Goal: Transaction & Acquisition: Purchase product/service

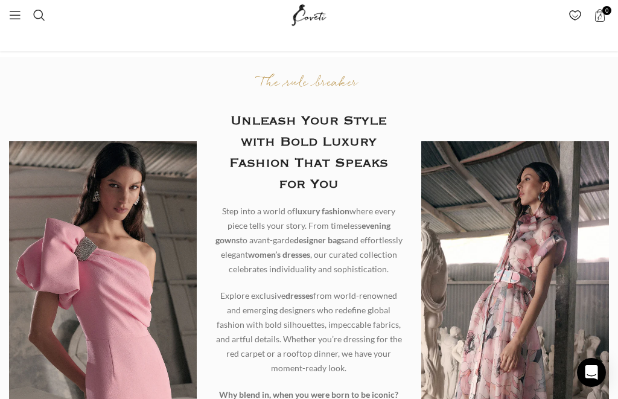
scroll to position [28, 0]
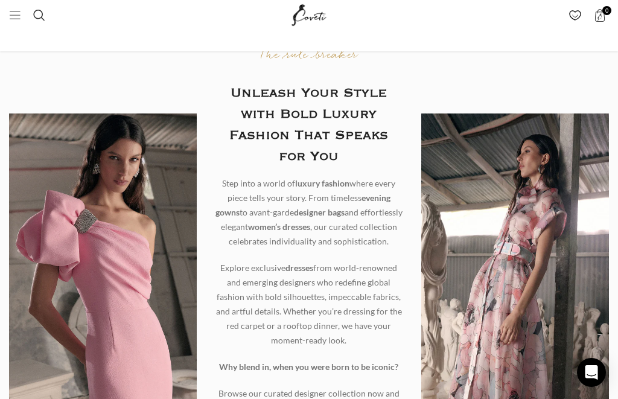
click at [16, 18] on span "Open mobile menu" at bounding box center [15, 15] width 12 height 12
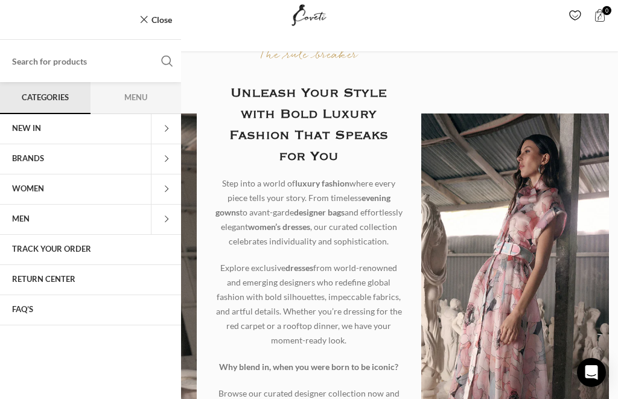
click at [170, 187] on span at bounding box center [166, 189] width 30 height 30
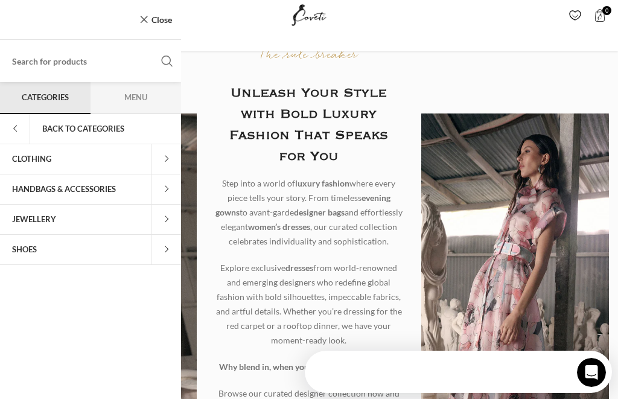
scroll to position [0, 0]
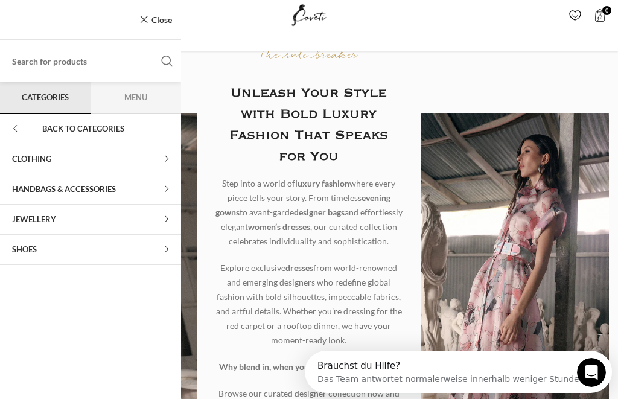
click at [168, 163] on span at bounding box center [166, 159] width 30 height 30
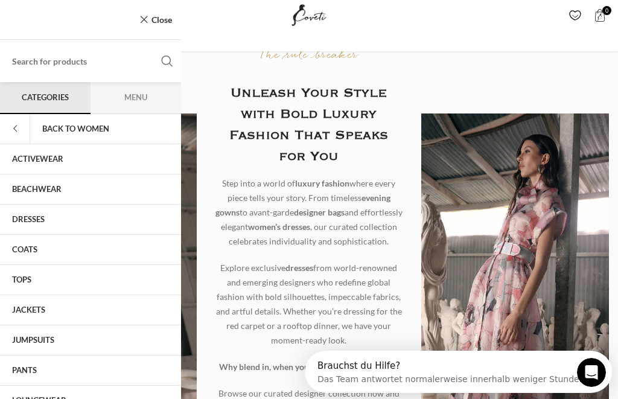
click at [37, 255] on link "COATS" at bounding box center [90, 250] width 181 height 30
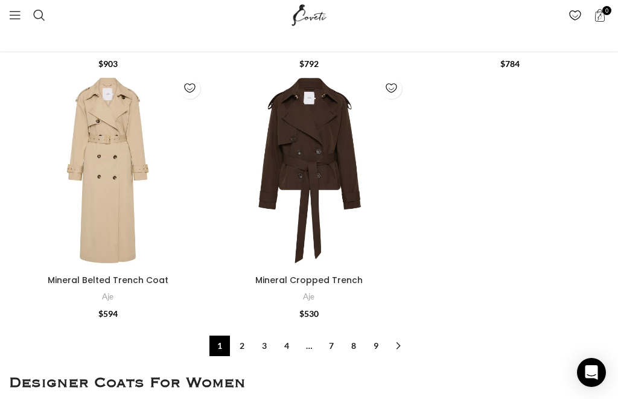
scroll to position [5338, 0]
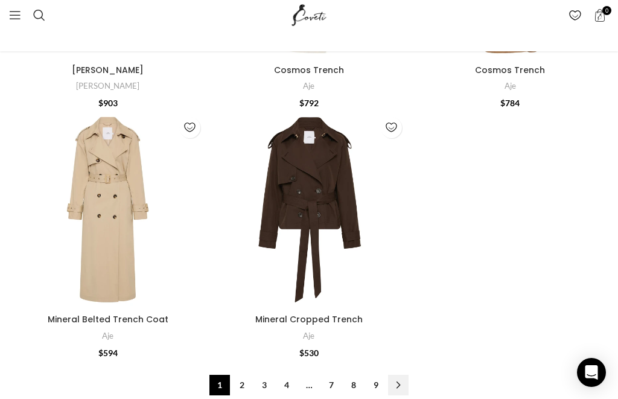
click at [400, 375] on link "→" at bounding box center [398, 385] width 21 height 21
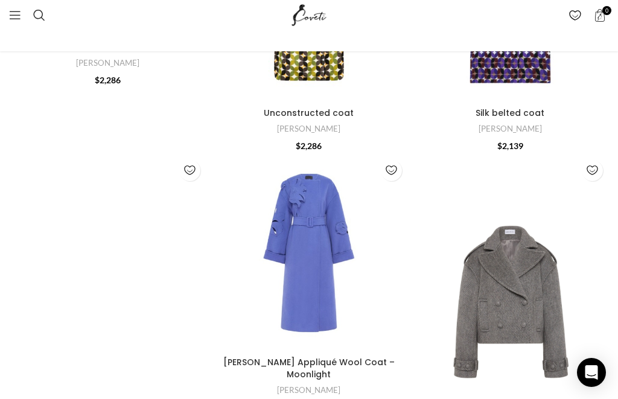
scroll to position [1939, 0]
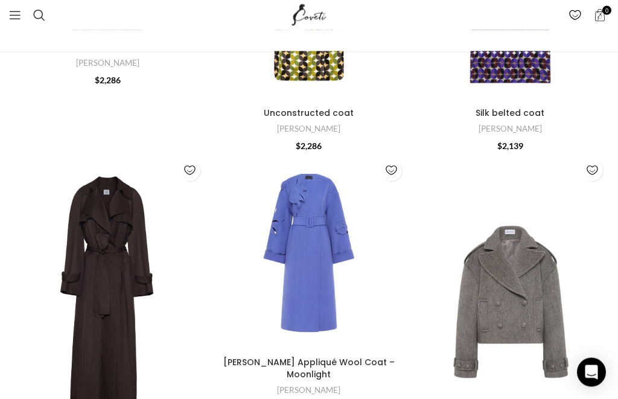
click at [202, 163] on img "Jupiter trench" at bounding box center [107, 293] width 197 height 277
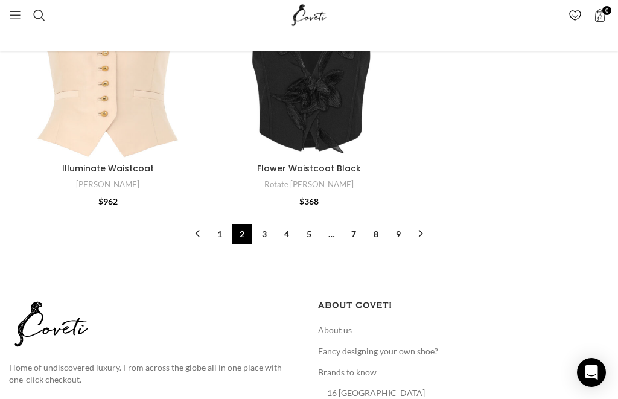
scroll to position [5015, 0]
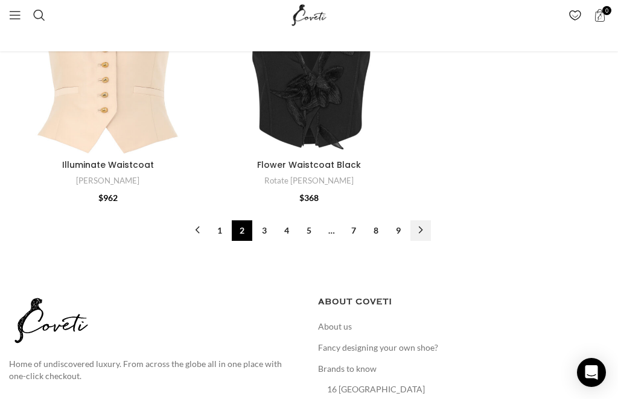
click at [424, 220] on link "→" at bounding box center [420, 230] width 21 height 21
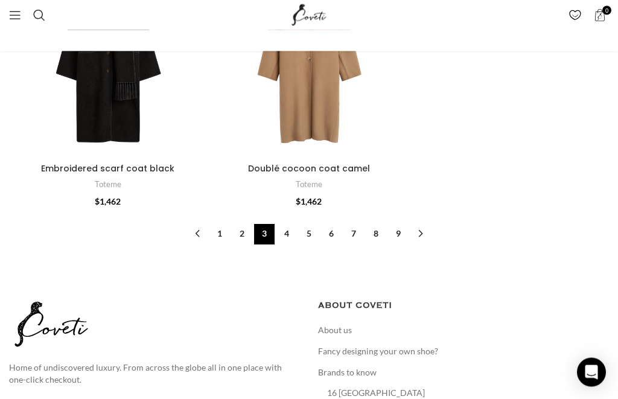
scroll to position [4790, 0]
click at [423, 224] on link "→" at bounding box center [420, 234] width 21 height 21
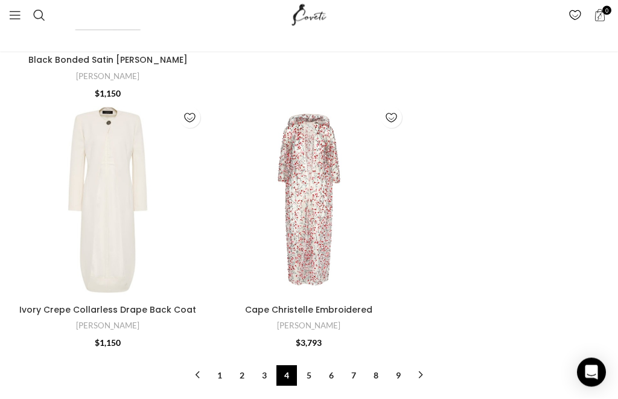
scroll to position [4548, 0]
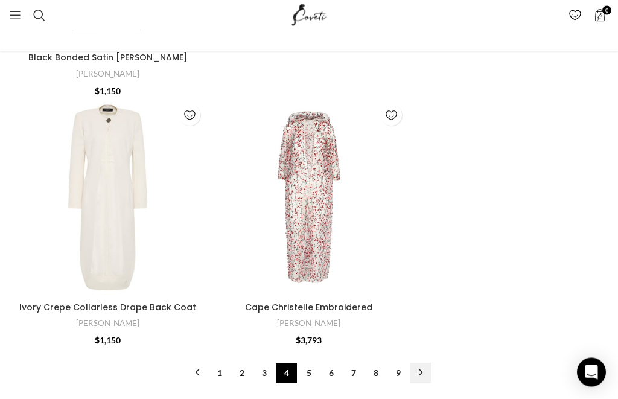
click at [422, 363] on link "→" at bounding box center [420, 373] width 21 height 21
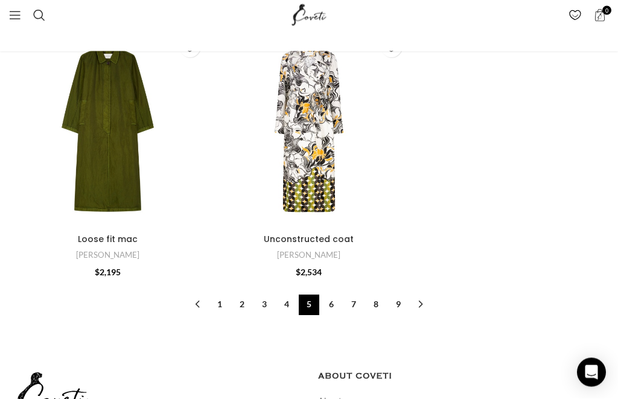
scroll to position [4392, 0]
click at [422, 295] on link "→" at bounding box center [420, 305] width 21 height 21
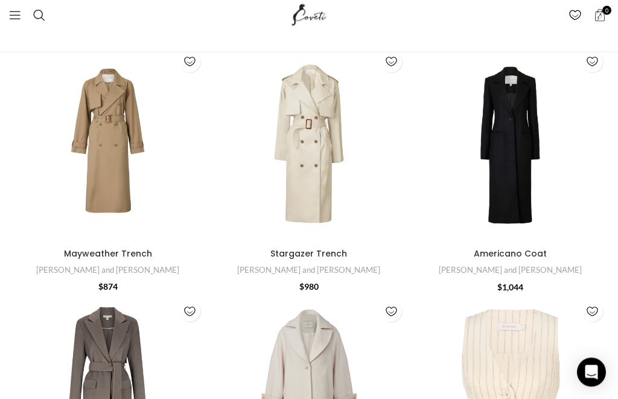
scroll to position [2122, 0]
click at [292, 398] on img "Lucy Coat" at bounding box center [308, 393] width 197 height 197
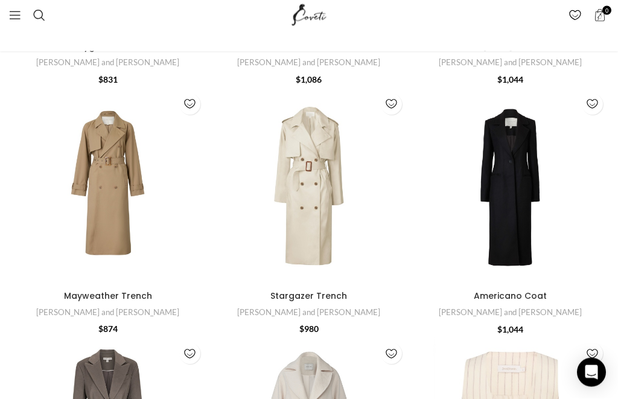
scroll to position [2080, 0]
click at [307, 197] on img "Stargazer Trench" at bounding box center [308, 186] width 197 height 197
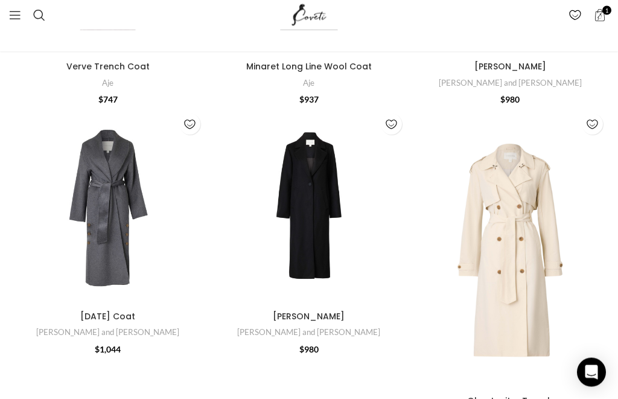
scroll to position [1226, 0]
click at [532, 283] on img "Ghostwriter Trench" at bounding box center [510, 248] width 197 height 283
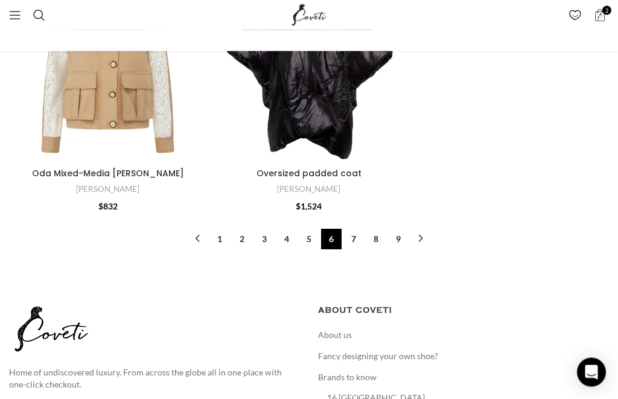
scroll to position [4887, 0]
click at [420, 229] on link "→" at bounding box center [420, 239] width 21 height 21
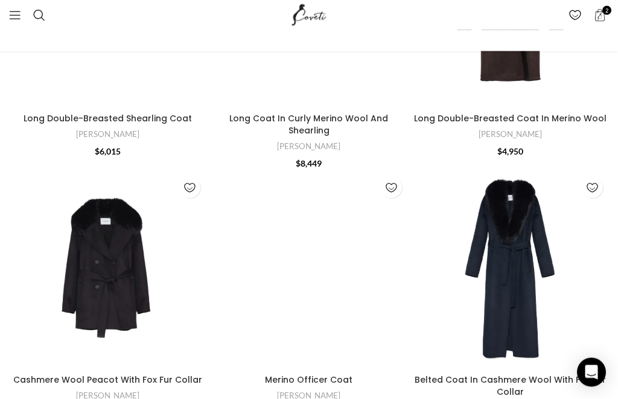
scroll to position [925, 0]
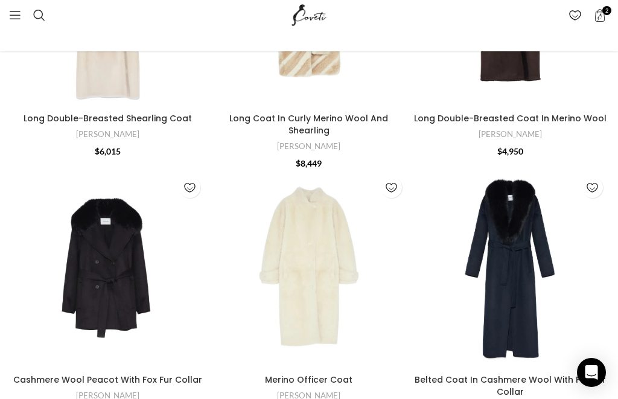
click at [141, 274] on img "Cashmere Wool Peacot With Fox Fur Collar" at bounding box center [107, 269] width 197 height 197
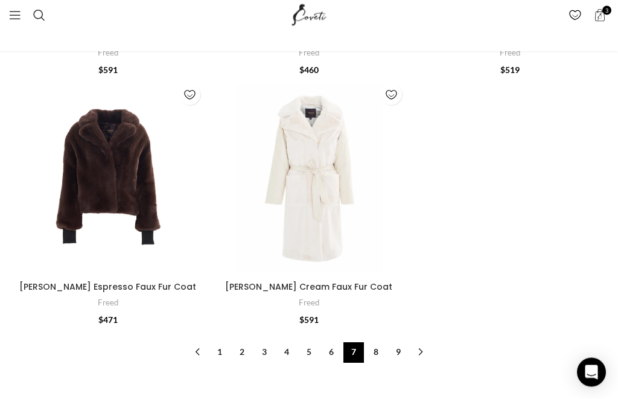
scroll to position [4346, 0]
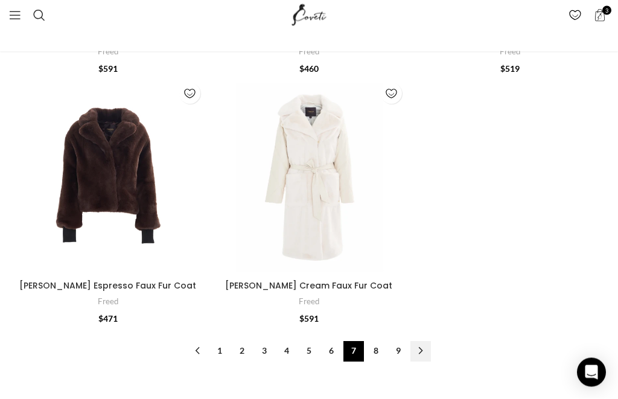
click at [421, 342] on link "→" at bounding box center [420, 352] width 21 height 21
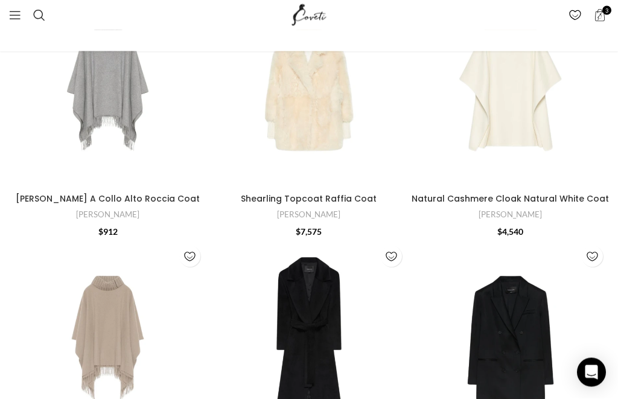
scroll to position [1693, 0]
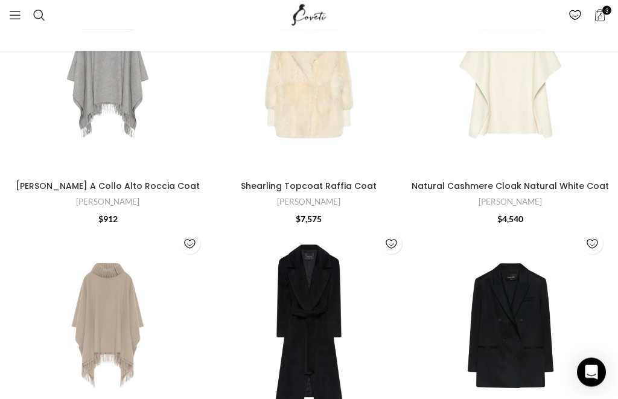
click at [109, 273] on img "Cappa A Collo Alto Tortora Coat" at bounding box center [107, 326] width 197 height 197
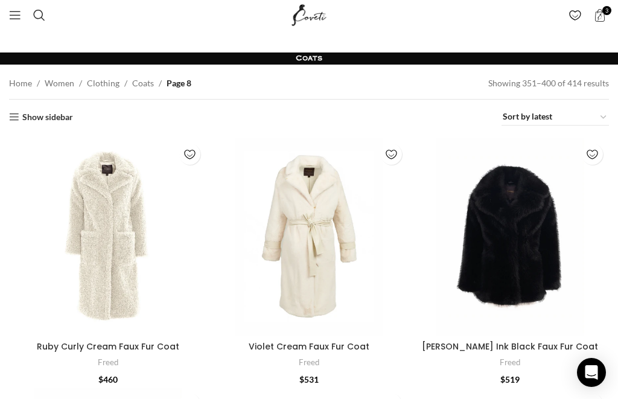
scroll to position [1732, 0]
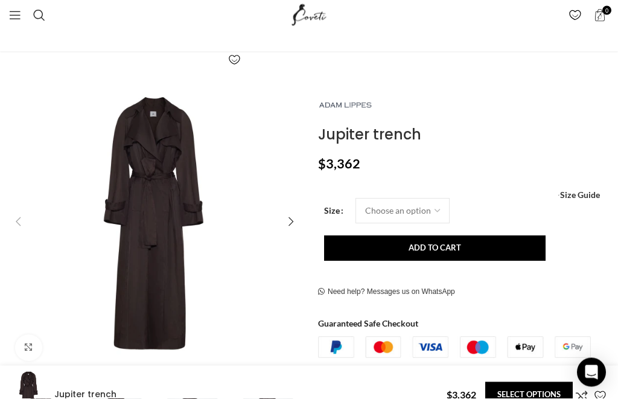
scroll to position [164, 0]
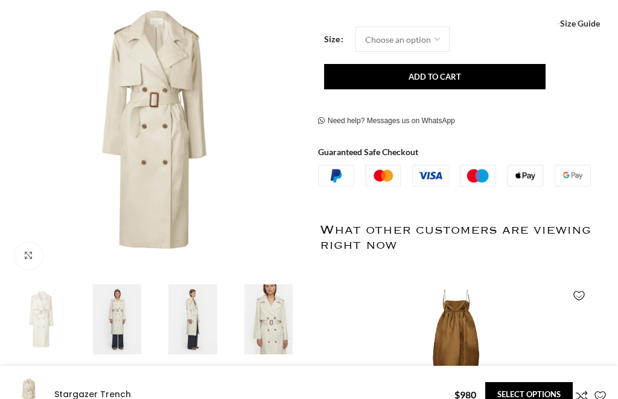
scroll to position [257, 0]
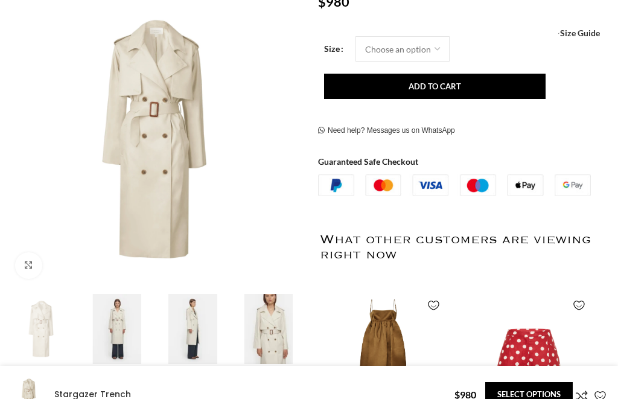
click at [185, 334] on img at bounding box center [193, 329] width 70 height 70
click at [130, 307] on img at bounding box center [117, 329] width 70 height 70
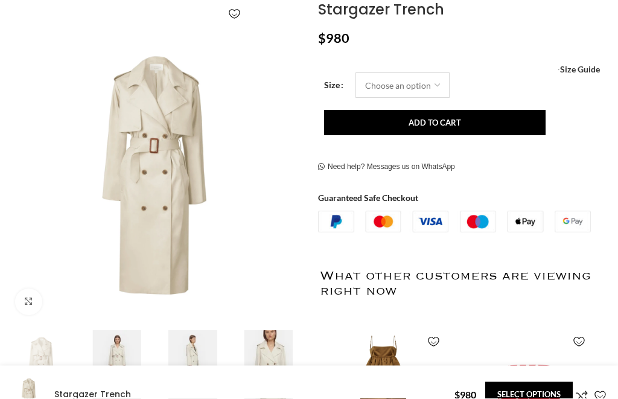
scroll to position [221, 0]
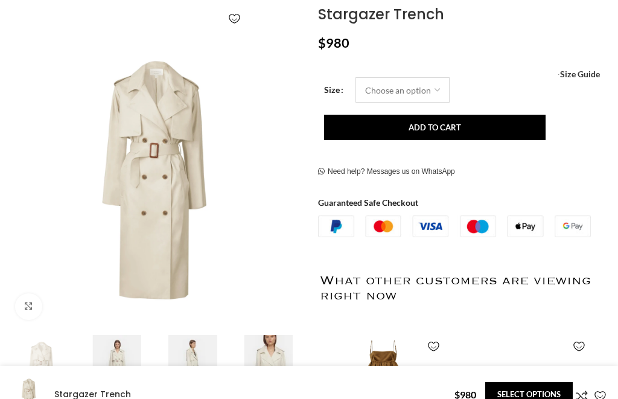
select select "4-uk"
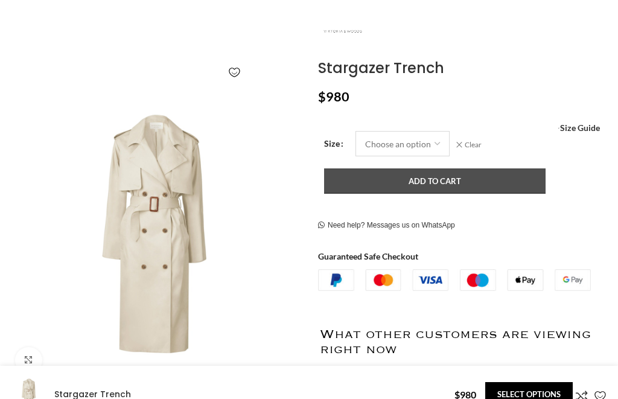
scroll to position [158, 0]
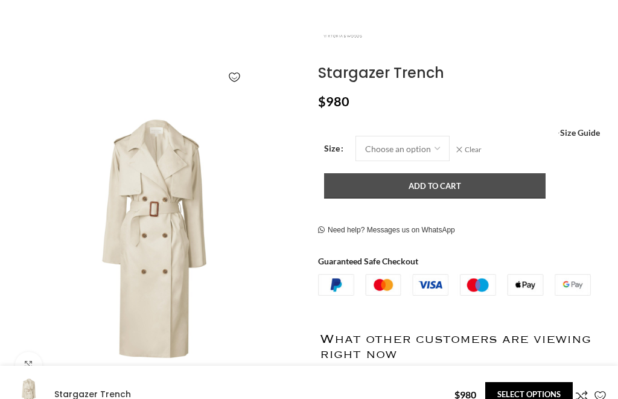
click at [407, 190] on button "Add to cart" at bounding box center [435, 185] width 222 height 25
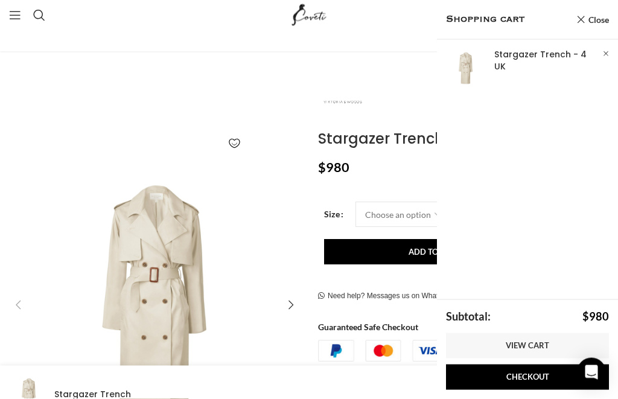
scroll to position [118, 0]
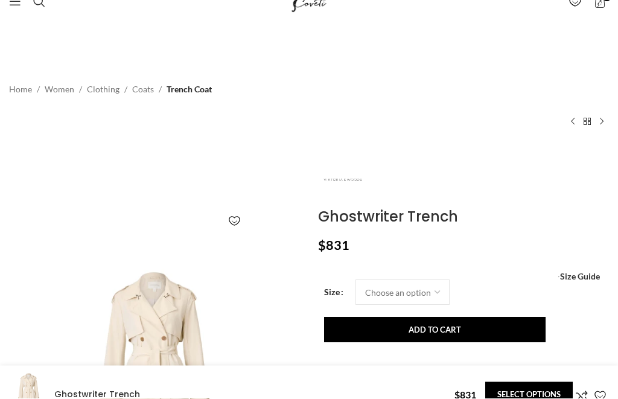
scroll to position [77, 0]
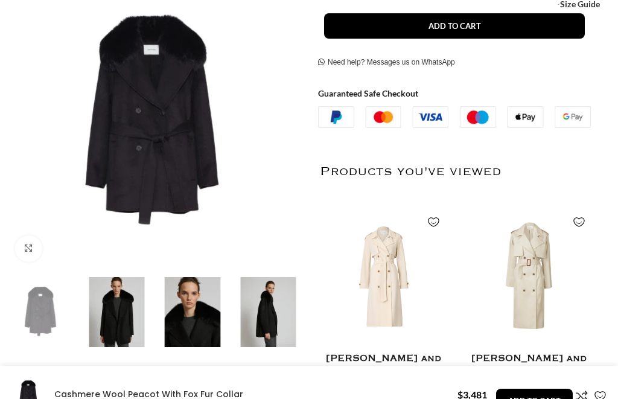
click at [120, 327] on img at bounding box center [117, 312] width 70 height 70
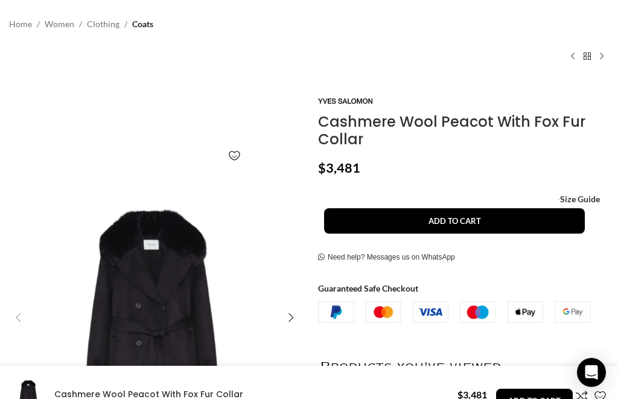
scroll to position [0, 130]
click at [292, 322] on div "Next slide" at bounding box center [291, 317] width 24 height 24
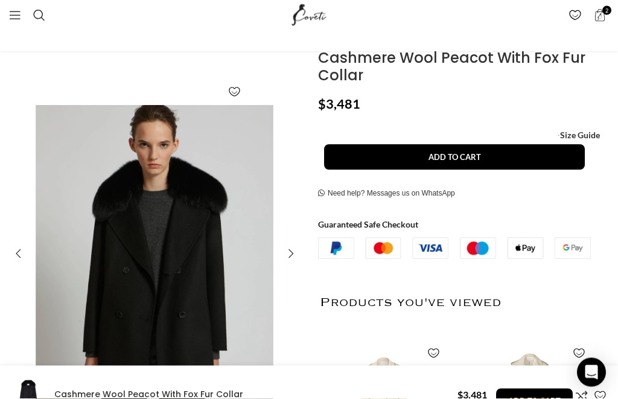
scroll to position [145, 0]
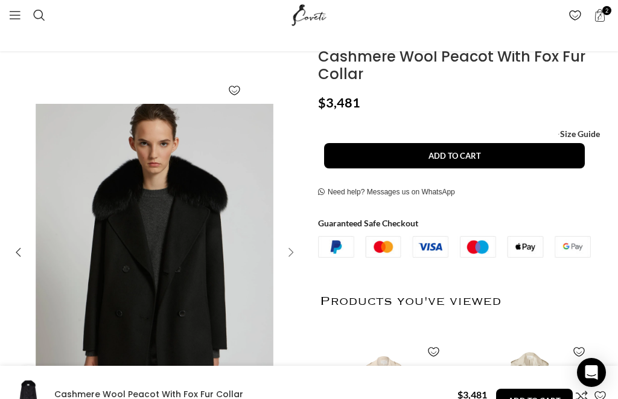
click at [292, 256] on div "Next slide" at bounding box center [291, 252] width 24 height 24
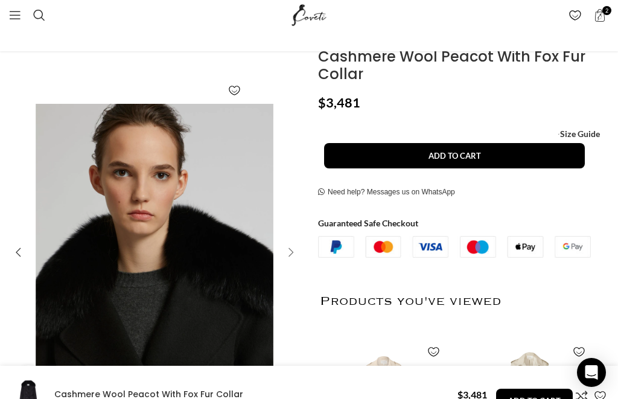
click at [292, 255] on div "Next slide" at bounding box center [291, 252] width 24 height 24
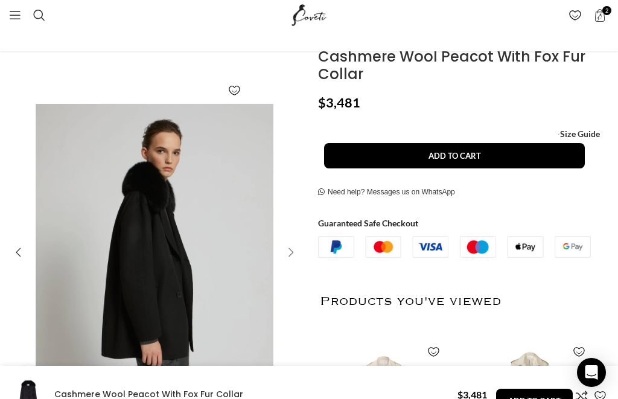
click at [292, 255] on div "Next slide" at bounding box center [291, 252] width 24 height 24
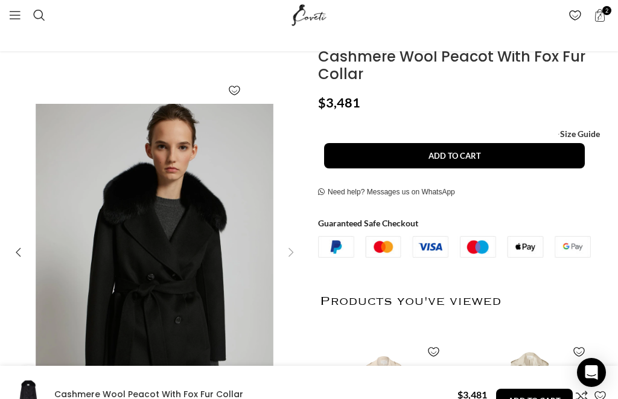
click at [292, 255] on div "Next slide" at bounding box center [291, 252] width 24 height 24
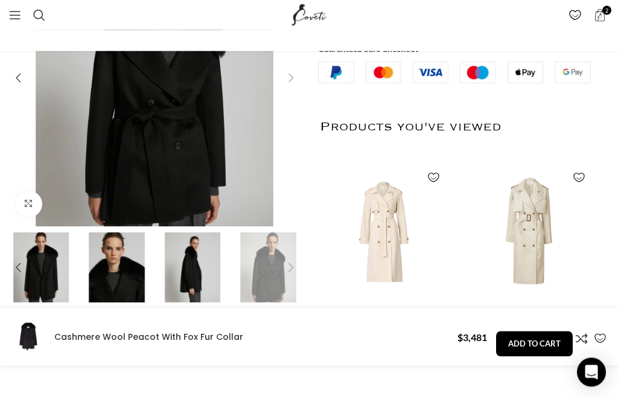
scroll to position [0, 259]
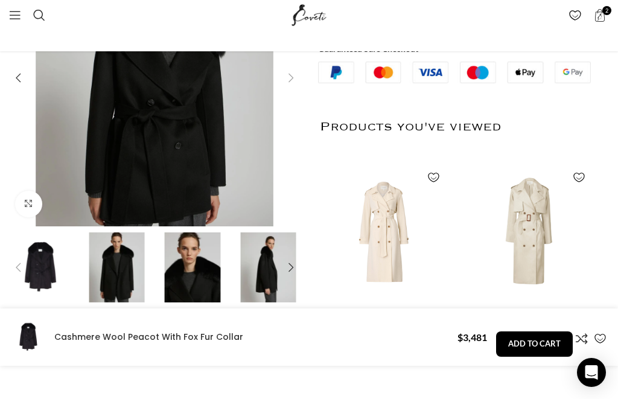
click at [48, 272] on img "1 / 5" at bounding box center [41, 267] width 70 height 70
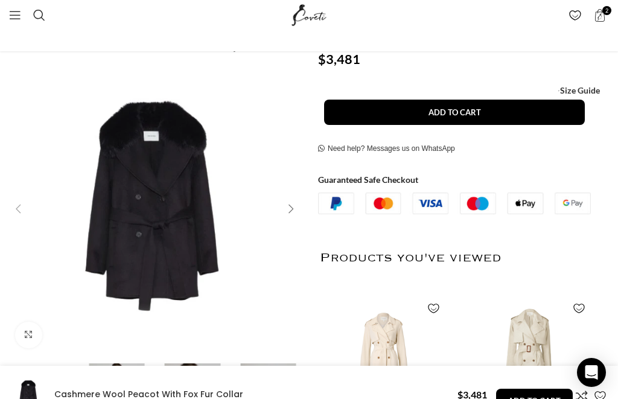
scroll to position [175, 0]
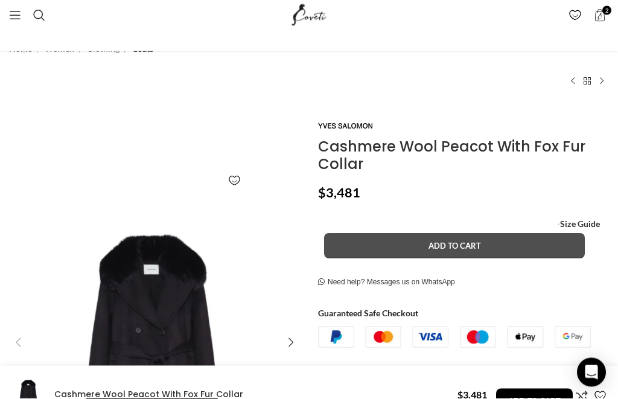
click at [517, 246] on button "Add to cart" at bounding box center [454, 246] width 261 height 25
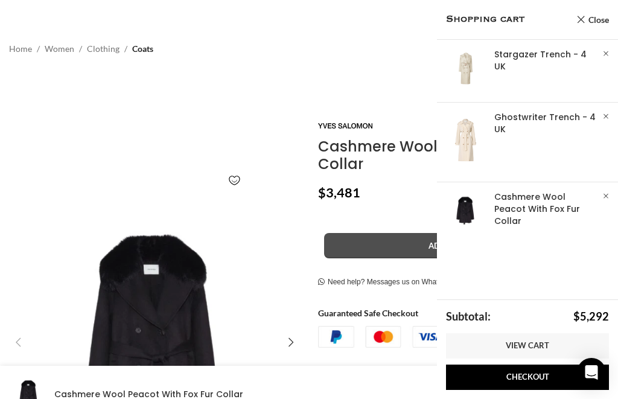
scroll to position [0, 0]
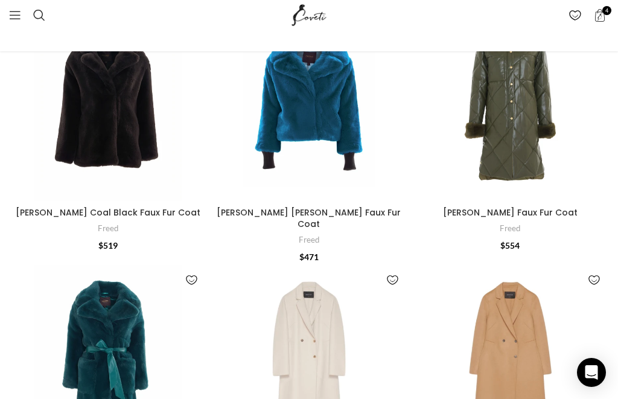
scroll to position [703, 0]
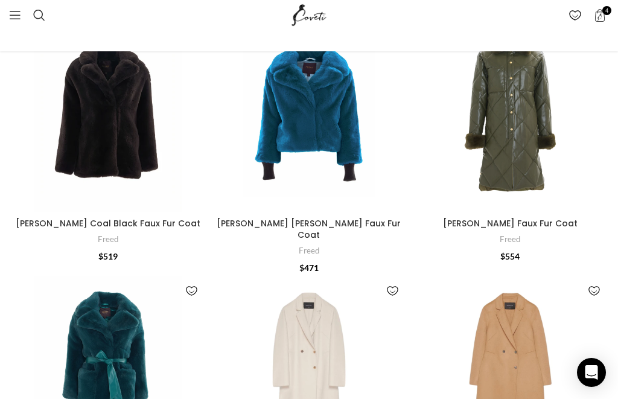
click at [117, 158] on img "Riley Coal Black Faux Fur Coat" at bounding box center [107, 112] width 197 height 197
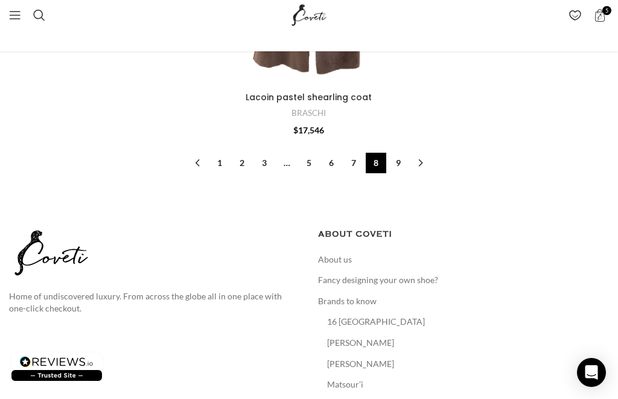
scroll to position [5470, 0]
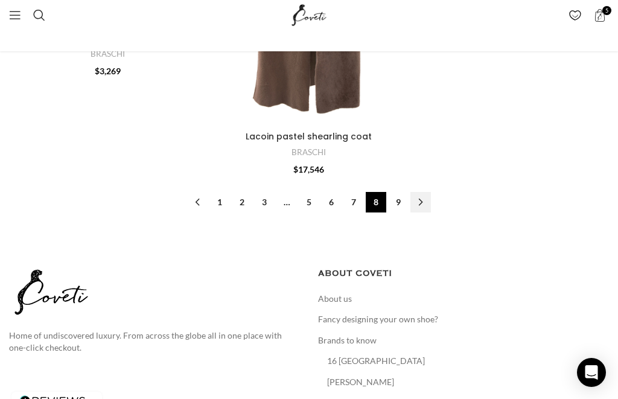
click at [420, 192] on link "→" at bounding box center [420, 202] width 21 height 21
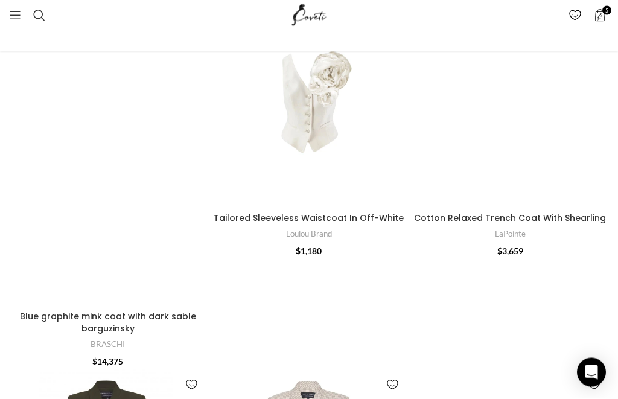
scroll to position [738, 0]
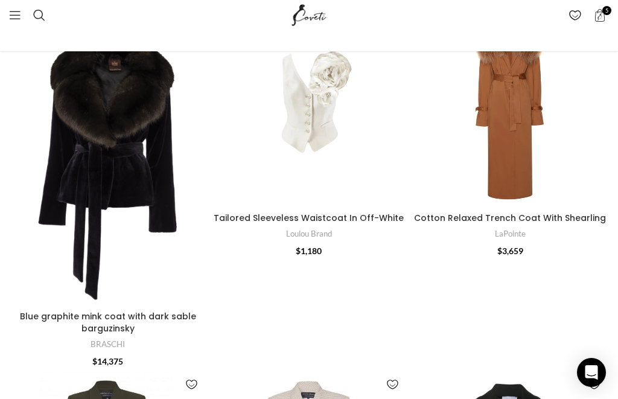
click at [111, 170] on img "Blue graphite mink coat with dark sable barguzinsky" at bounding box center [107, 157] width 197 height 296
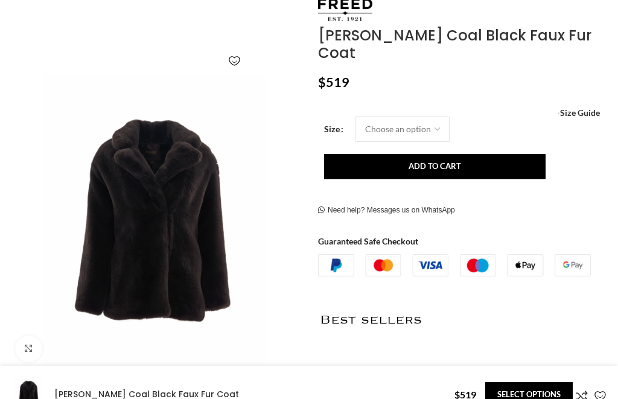
scroll to position [166, 0]
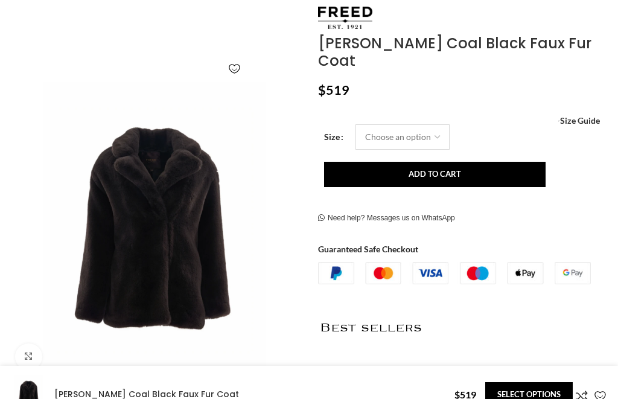
click at [437, 124] on select "Choose an option 4 UK 6 UK 8 UK 10 UK 12 UK 14 UK 16 UK 18 UK 20 UK" at bounding box center [403, 136] width 94 height 25
select select "4-uk"
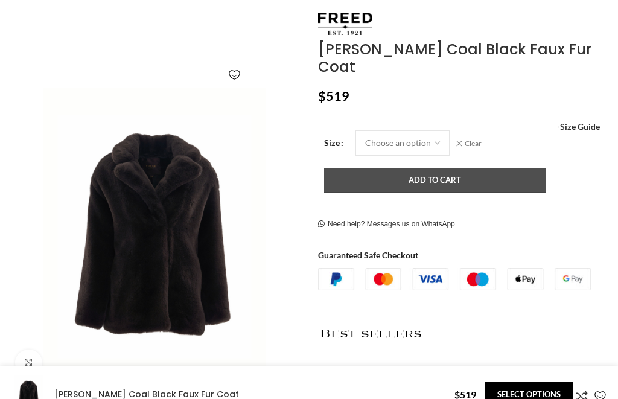
click at [497, 168] on button "Add to cart" at bounding box center [435, 180] width 222 height 25
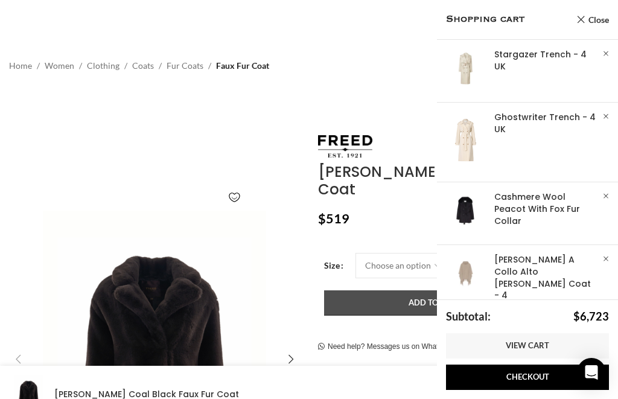
scroll to position [0, 130]
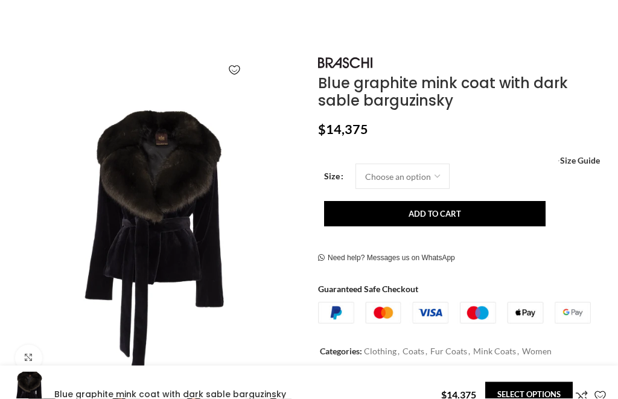
scroll to position [168, 0]
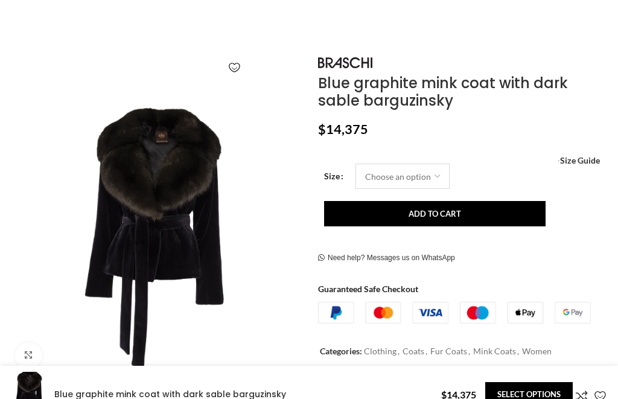
select select "6-[GEOGRAPHIC_DATA]"
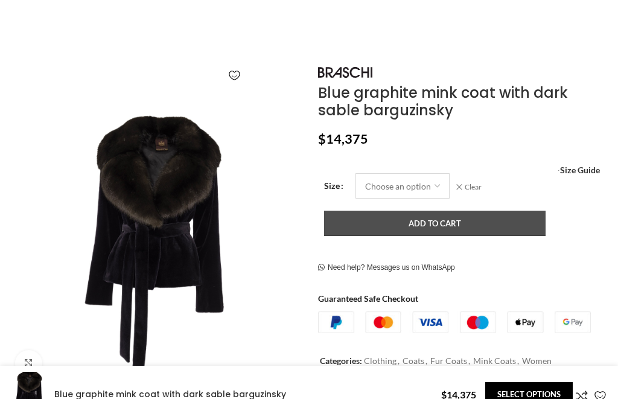
scroll to position [158, 0]
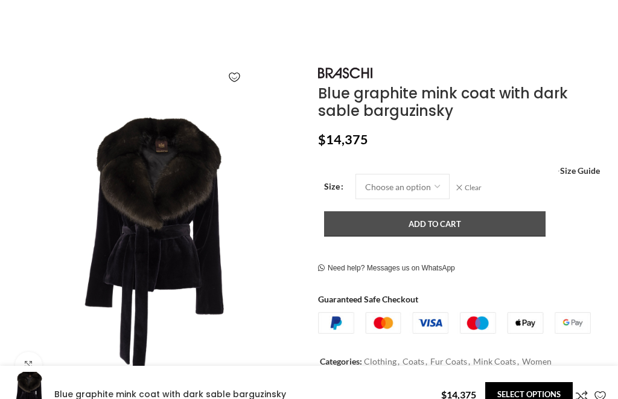
click at [394, 226] on button "Add to cart" at bounding box center [435, 224] width 222 height 25
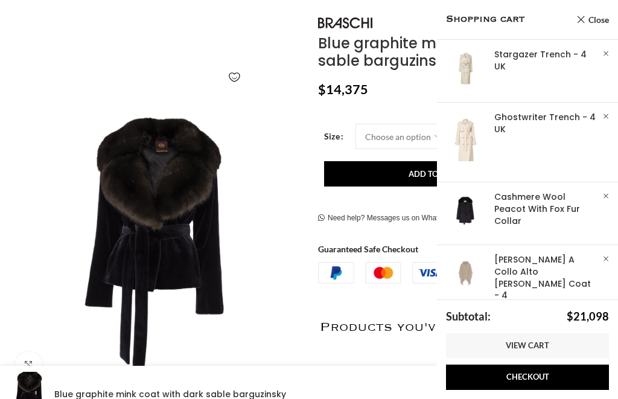
click at [150, 287] on img at bounding box center [154, 239] width 297 height 297
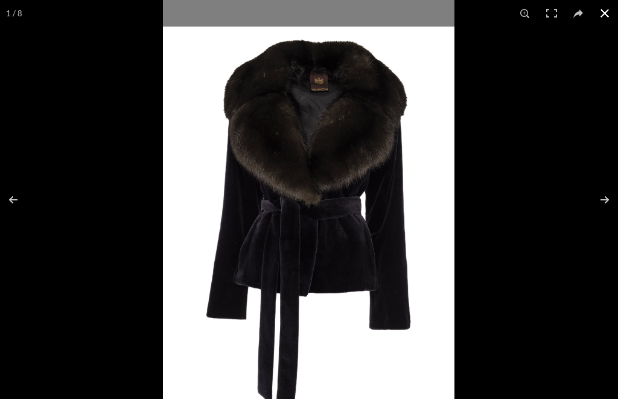
click at [609, 17] on button at bounding box center [605, 13] width 27 height 27
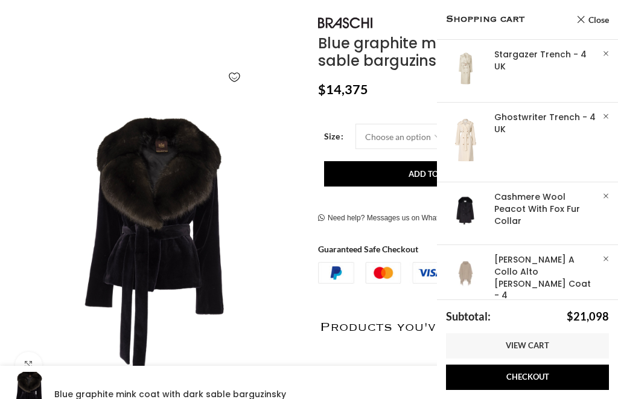
click at [427, 109] on div "Blue graphite mink coat with dark sable barguzinsky $ 14,375 Women's clothing s…" at bounding box center [463, 337] width 291 height 645
click at [583, 21] on link "Close" at bounding box center [592, 19] width 33 height 15
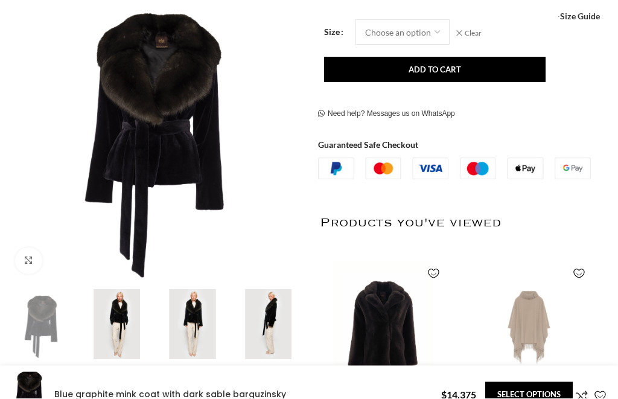
scroll to position [265, 0]
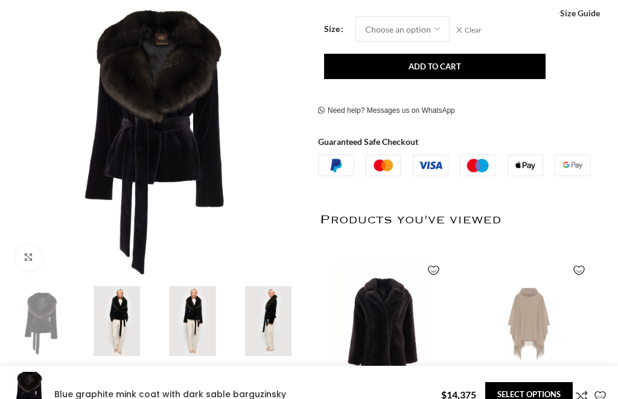
click at [127, 317] on img at bounding box center [117, 321] width 70 height 70
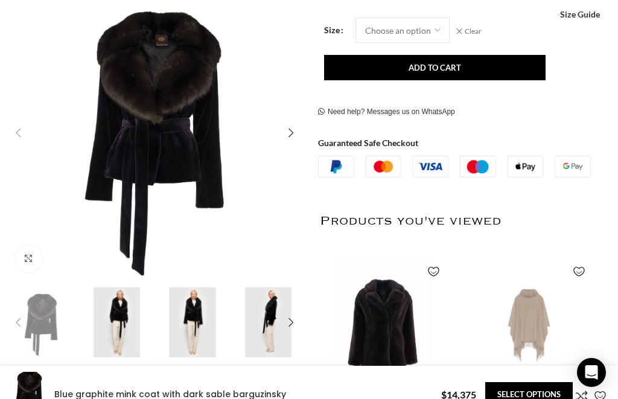
scroll to position [0, 259]
click at [290, 132] on div "Next slide" at bounding box center [291, 133] width 24 height 24
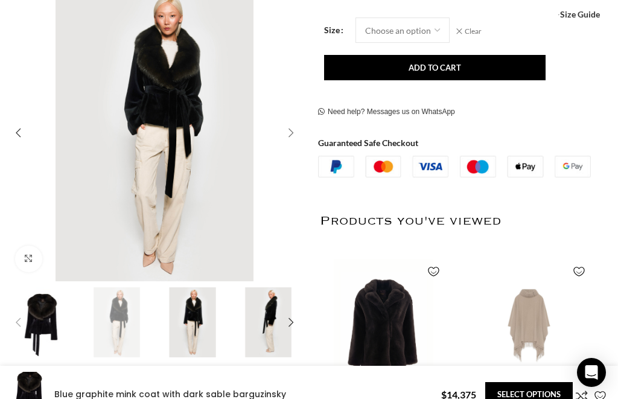
click at [292, 132] on div "Next slide" at bounding box center [291, 133] width 24 height 24
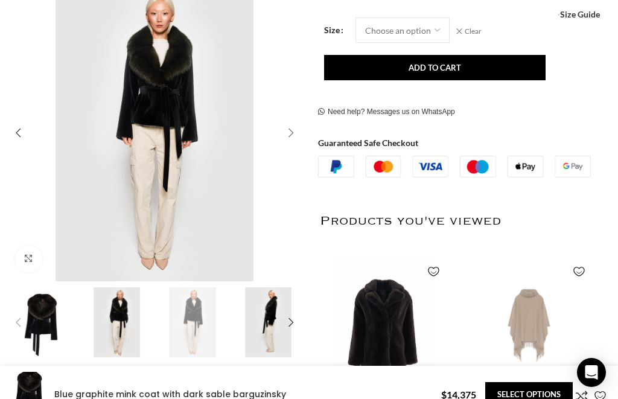
click at [292, 132] on div "Next slide" at bounding box center [291, 133] width 24 height 24
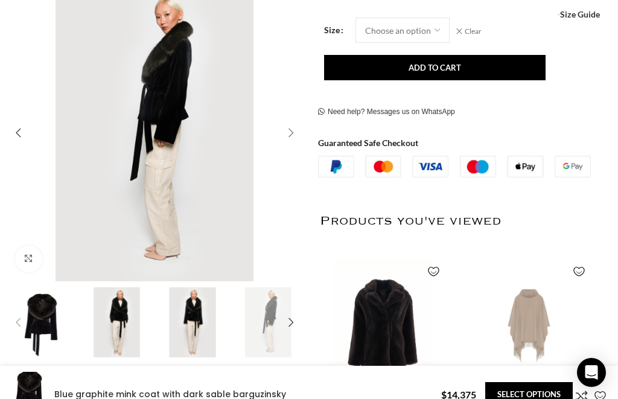
click at [292, 132] on div "Next slide" at bounding box center [291, 133] width 24 height 24
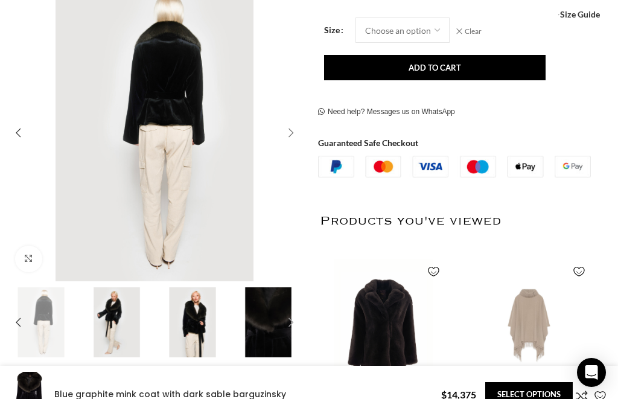
click at [292, 132] on div "Next slide" at bounding box center [291, 133] width 24 height 24
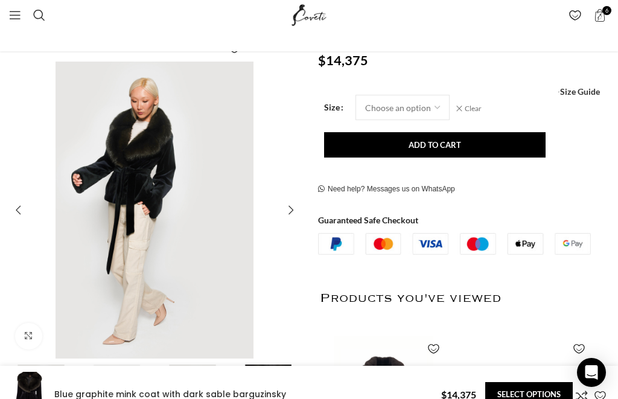
scroll to position [0, 389]
